Goal: Find specific page/section: Find specific page/section

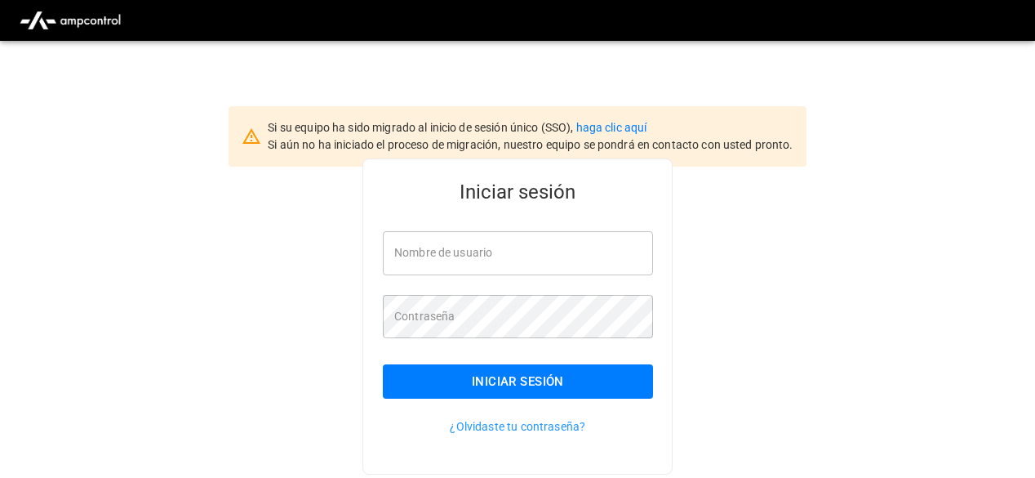
type input "**********"
click at [441, 388] on button "Iniciar sesión" at bounding box center [518, 381] width 270 height 34
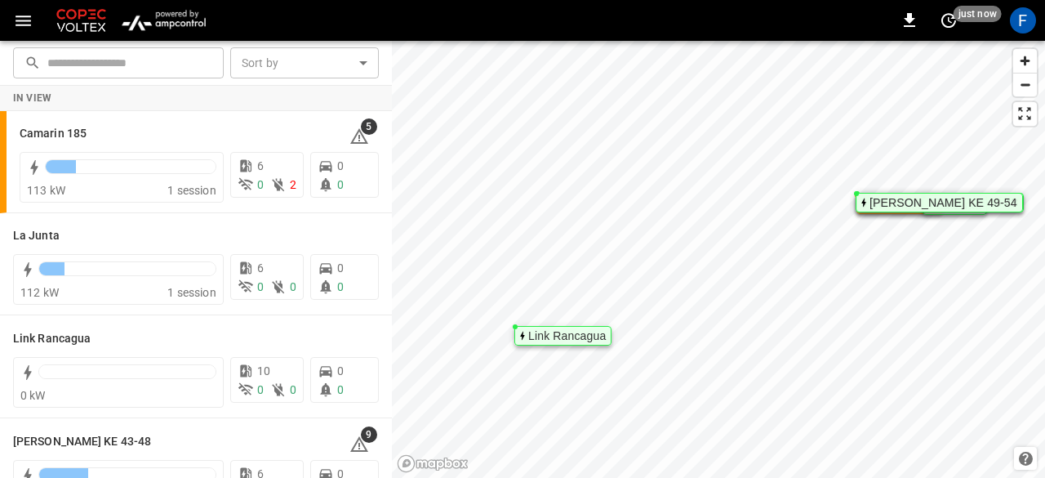
drag, startPoint x: 387, startPoint y: 247, endPoint x: 382, endPoint y: 372, distance: 125.0
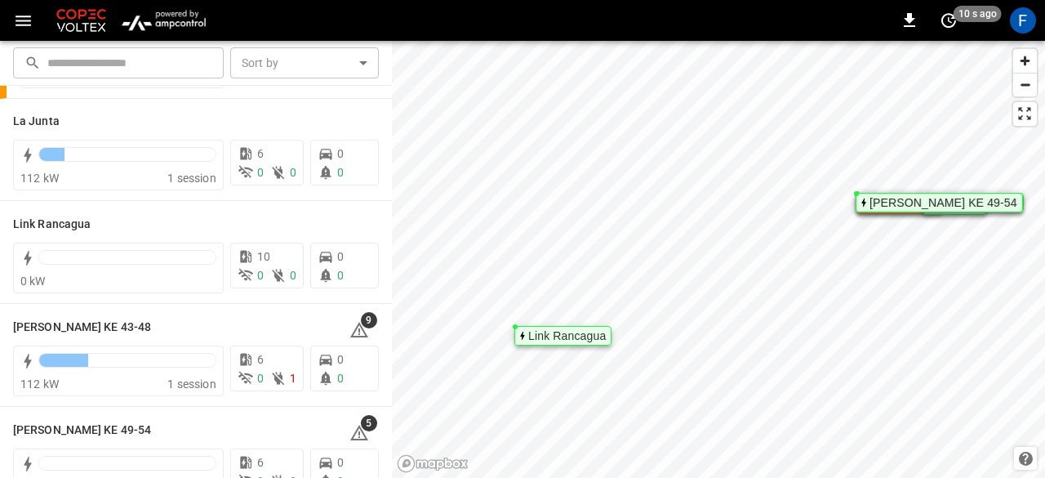
scroll to position [145, 0]
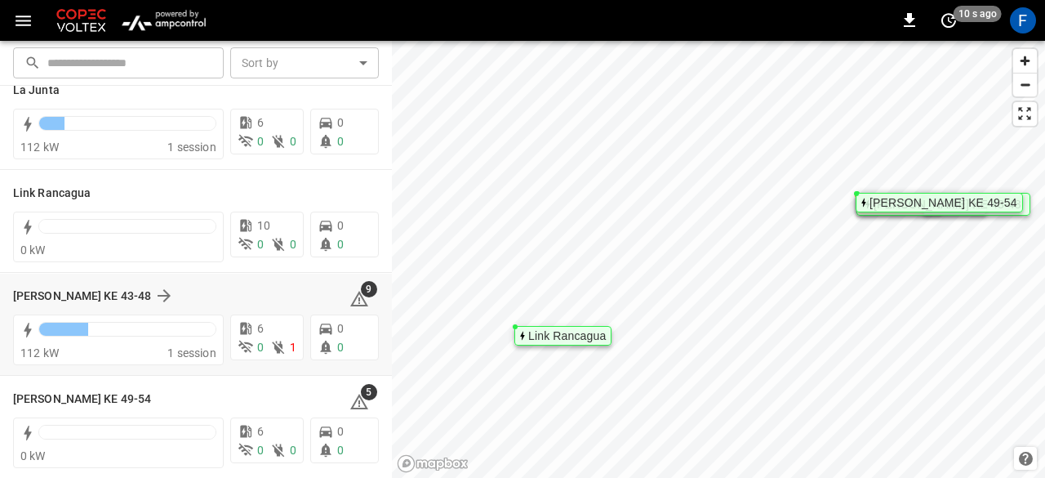
click at [246, 294] on div "[PERSON_NAME] KE 43-48" at bounding box center [171, 296] width 317 height 20
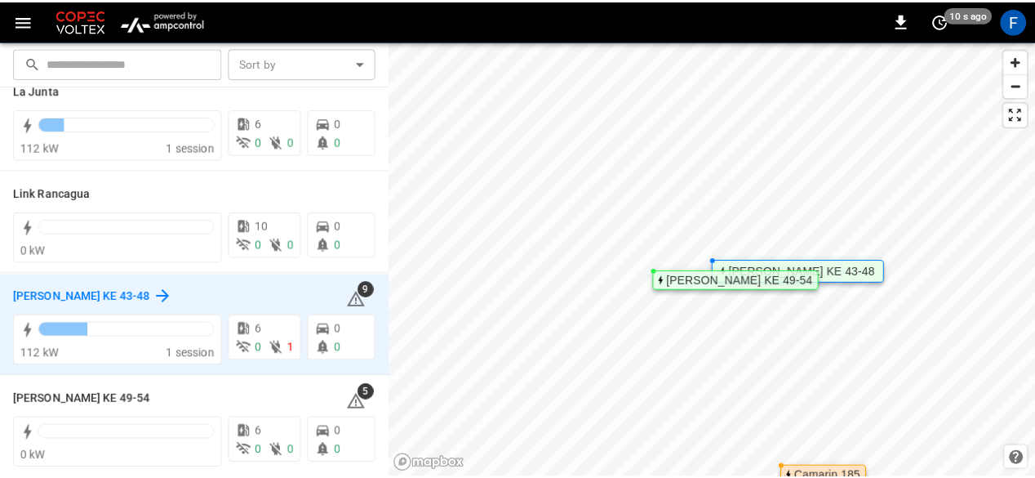
scroll to position [0, 0]
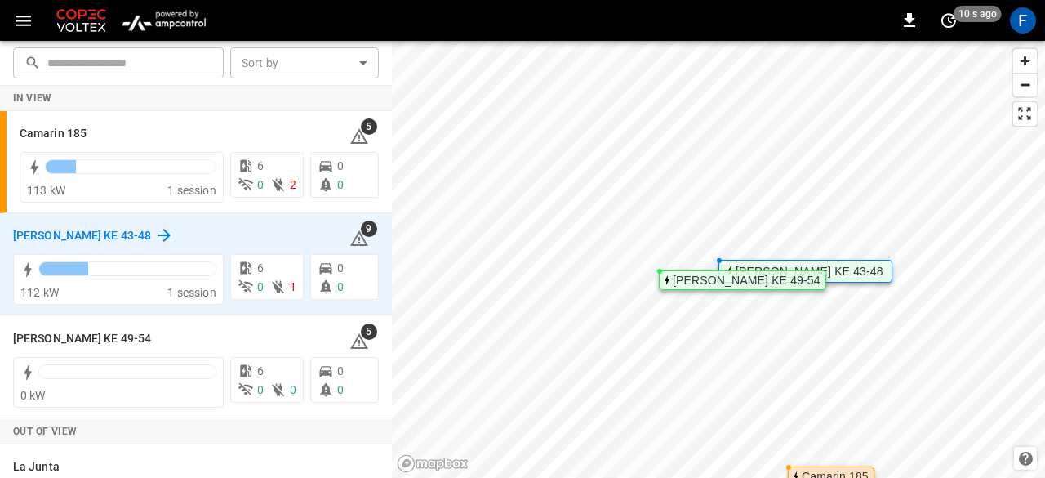
click at [118, 236] on h6 "[PERSON_NAME] KE 43-48" at bounding box center [82, 236] width 138 height 18
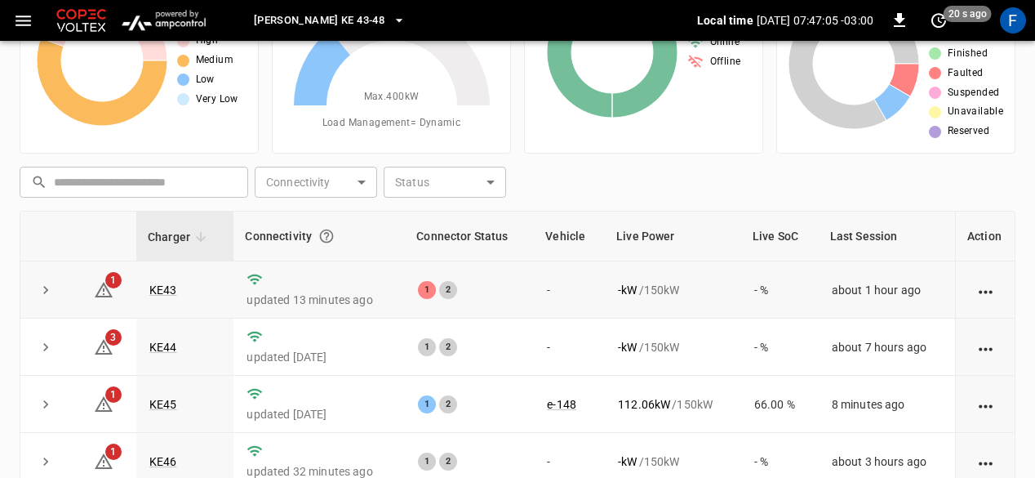
click at [184, 287] on td "KE43" at bounding box center [184, 289] width 97 height 57
click at [161, 287] on link "KE43" at bounding box center [163, 290] width 34 height 20
